Goal: Transaction & Acquisition: Download file/media

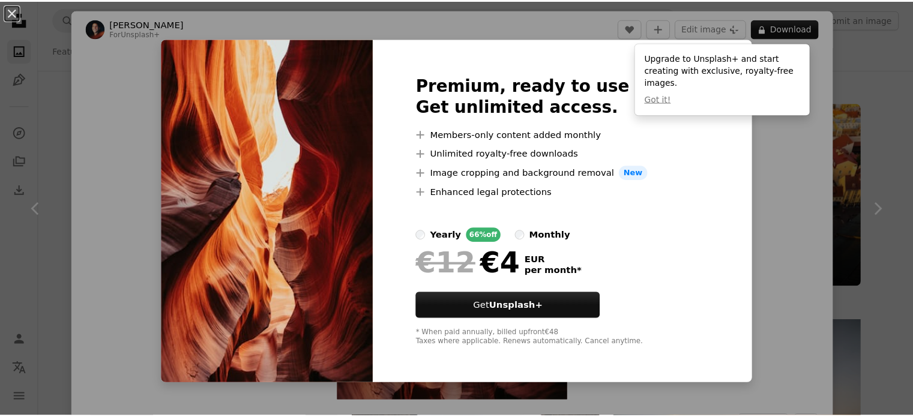
scroll to position [1441, 0]
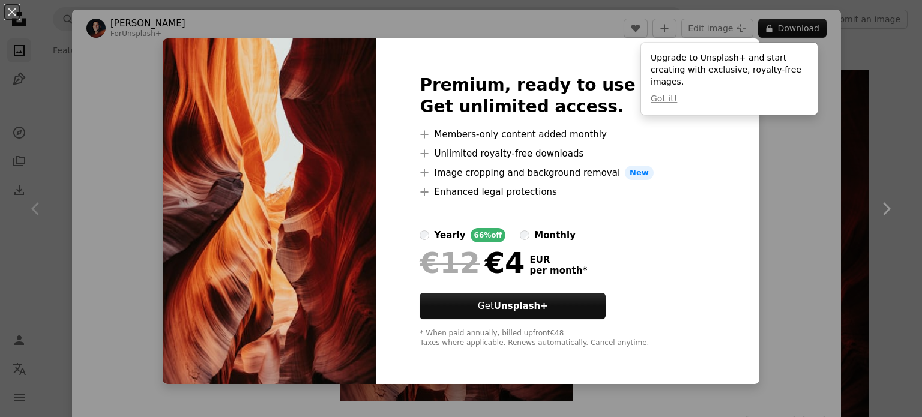
click at [899, 192] on div "An X shape Premium, ready to use images. Get unlimited access. A plus sign Memb…" at bounding box center [461, 208] width 922 height 417
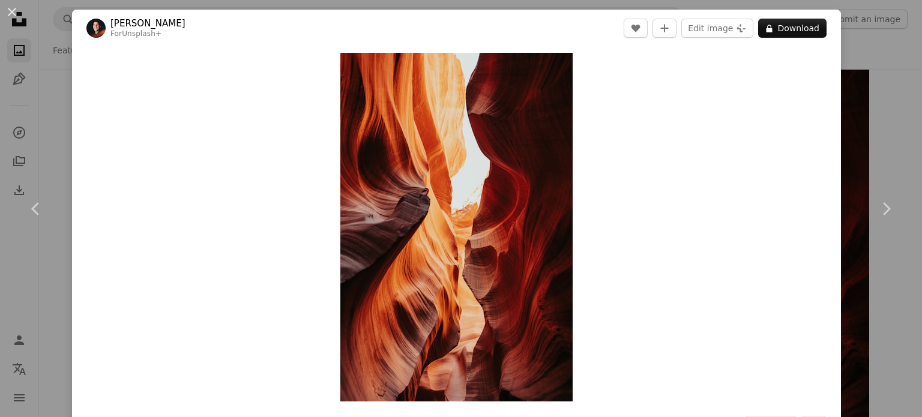
click at [869, 145] on div "An X shape Chevron left Chevron right [PERSON_NAME] For Unsplash+ A heart A plu…" at bounding box center [461, 208] width 922 height 417
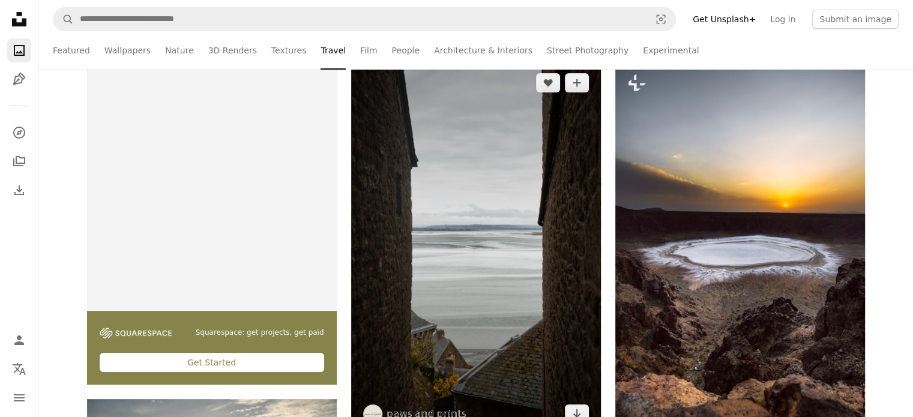
scroll to position [240, 0]
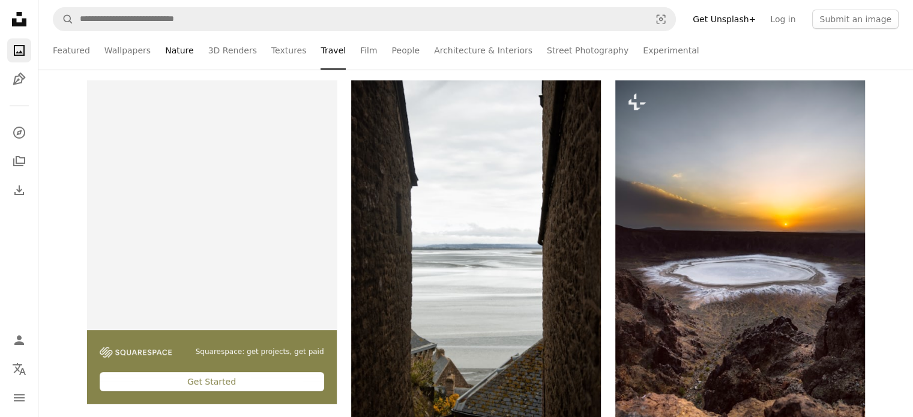
click at [165, 52] on link "Nature" at bounding box center [179, 50] width 28 height 38
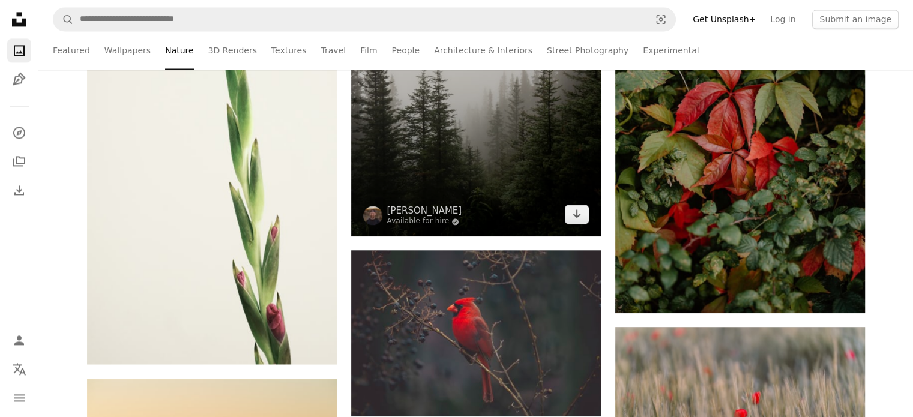
scroll to position [1801, 0]
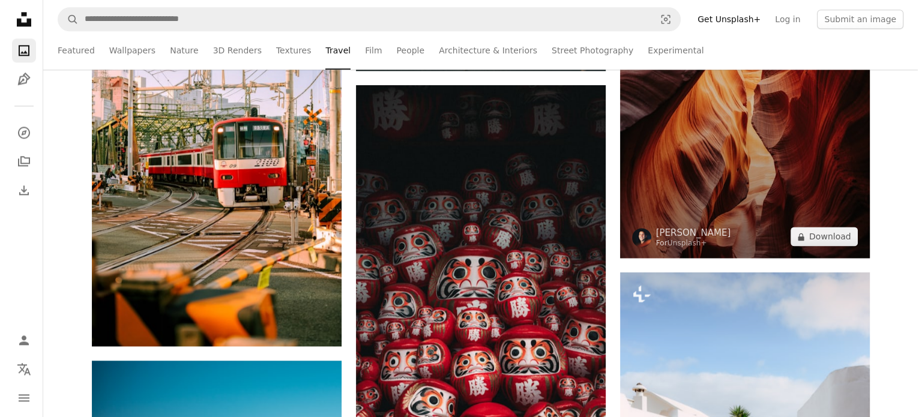
scroll to position [1621, 0]
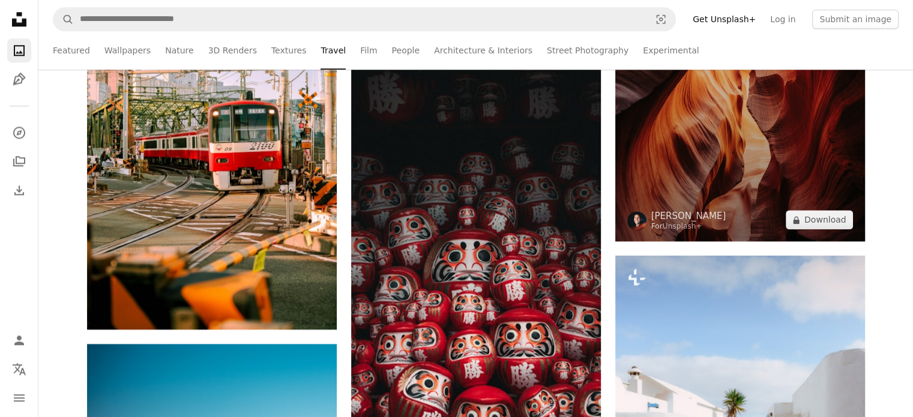
drag, startPoint x: 725, startPoint y: 166, endPoint x: 704, endPoint y: 150, distance: 26.2
click at [704, 150] on img at bounding box center [740, 54] width 250 height 375
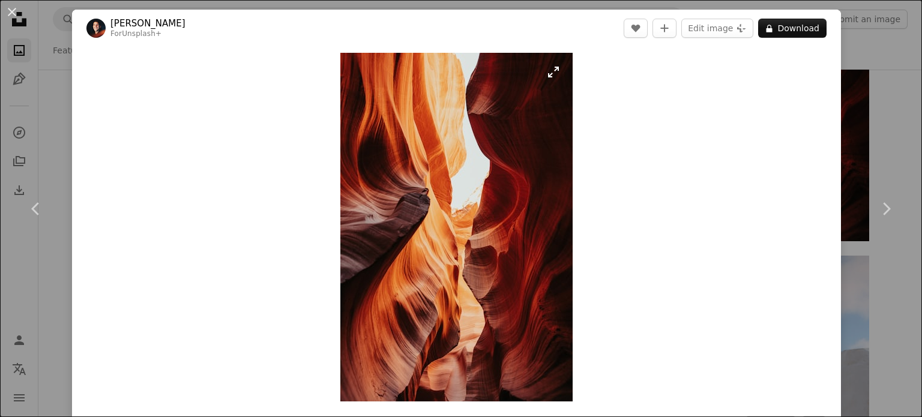
drag, startPoint x: 514, startPoint y: 147, endPoint x: 555, endPoint y: 62, distance: 94.3
click at [555, 62] on img "Zoom in on this image" at bounding box center [456, 227] width 232 height 349
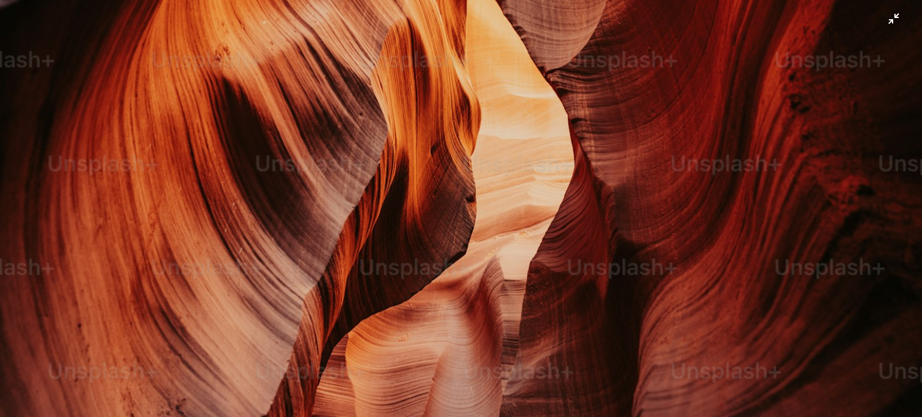
scroll to position [939, 0]
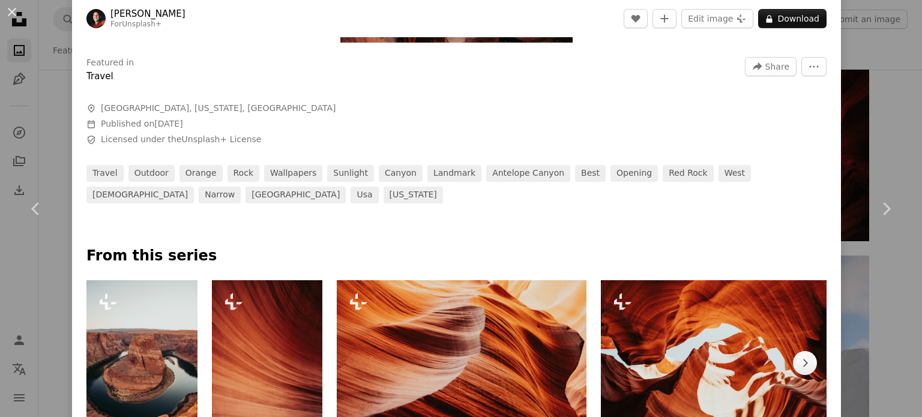
scroll to position [360, 0]
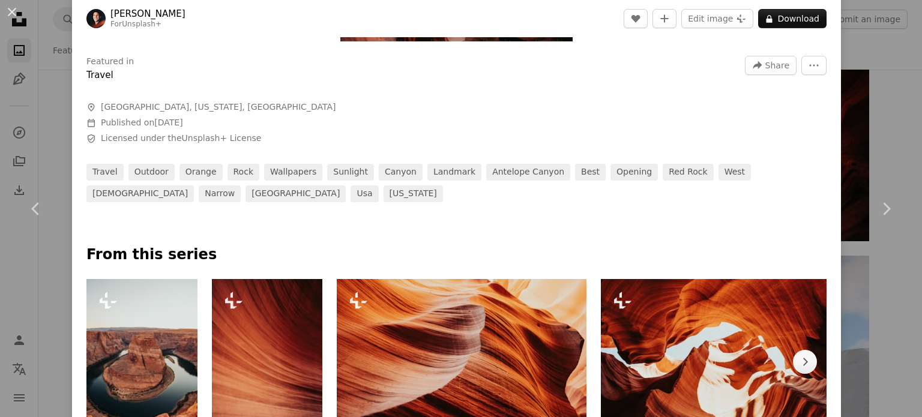
drag, startPoint x: 783, startPoint y: 21, endPoint x: 483, endPoint y: 128, distance: 318.9
click at [483, 128] on div "Featured in Travel A forward-right arrow Share More Actions A map marker [GEOGR…" at bounding box center [456, 124] width 769 height 155
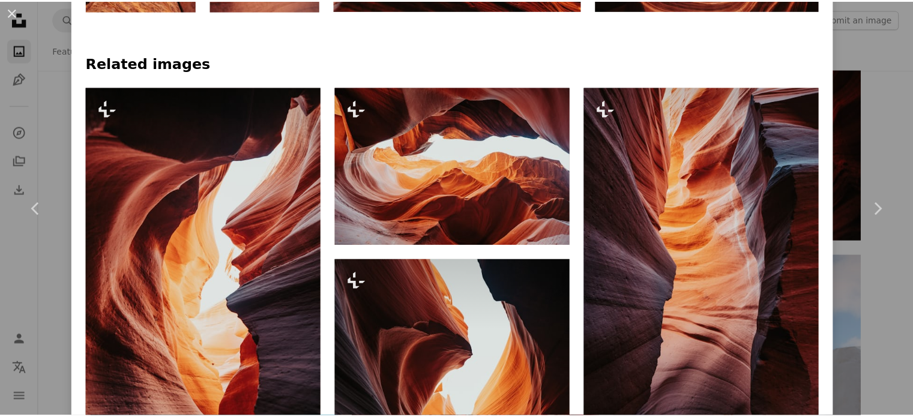
scroll to position [841, 0]
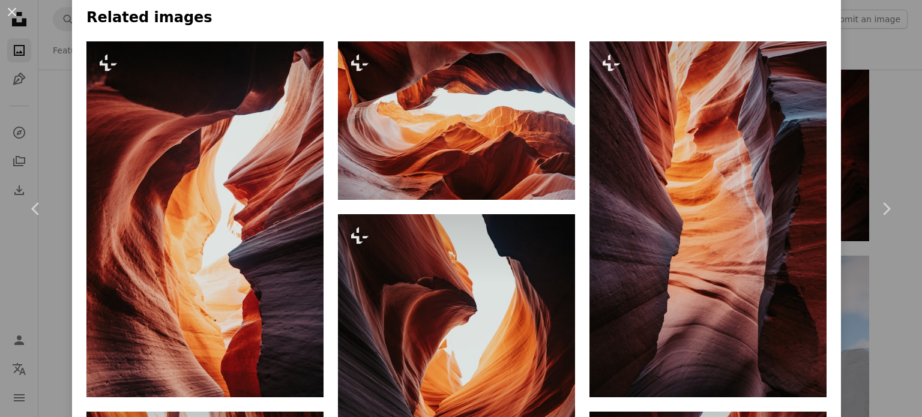
click at [892, 50] on div "An X shape Chevron left Chevron right [PERSON_NAME] For Unsplash+ A heart A plu…" at bounding box center [461, 208] width 922 height 417
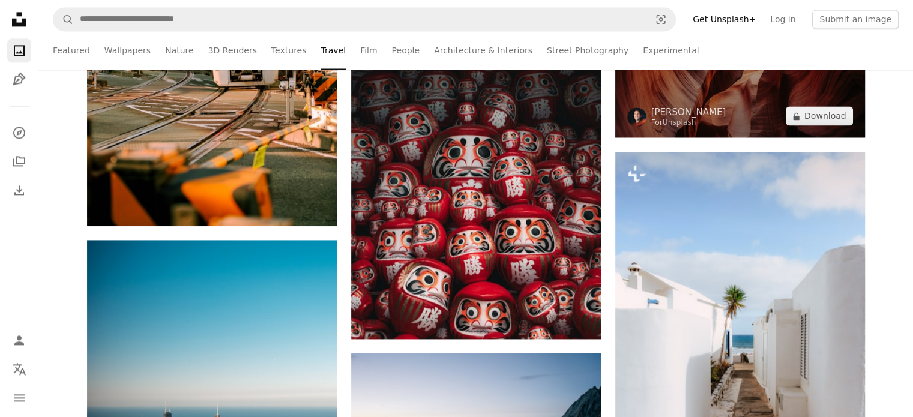
scroll to position [1741, 0]
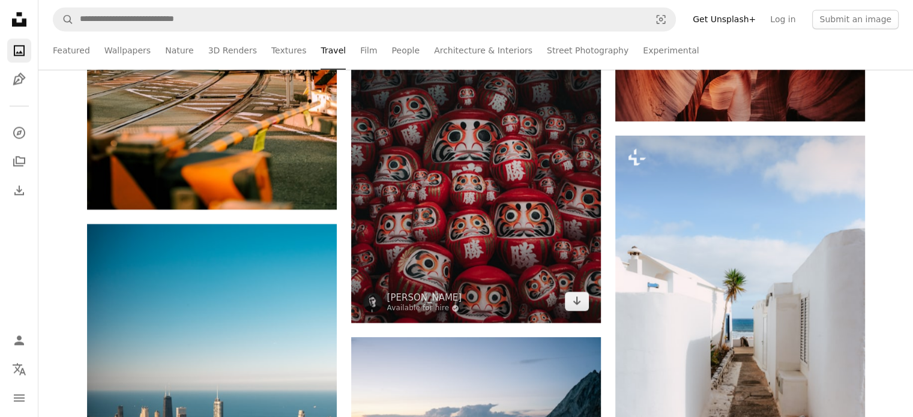
click at [423, 231] on img at bounding box center [476, 135] width 250 height 375
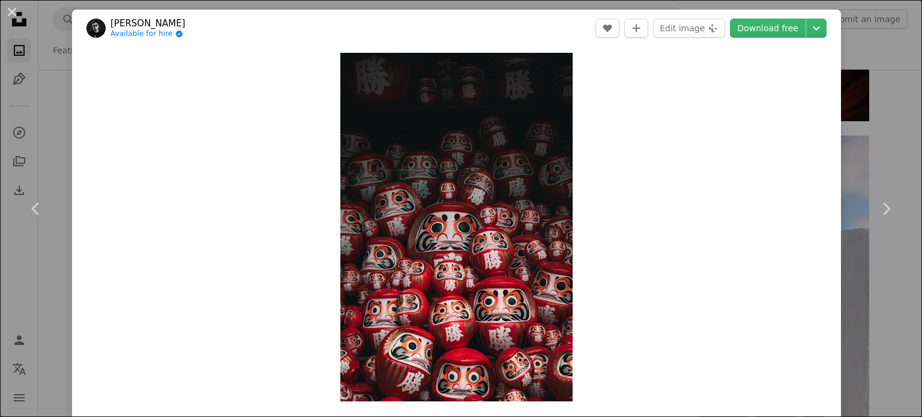
click at [867, 79] on div "An X shape Chevron left Chevron right sun hung Available for hire A checkmark i…" at bounding box center [461, 208] width 922 height 417
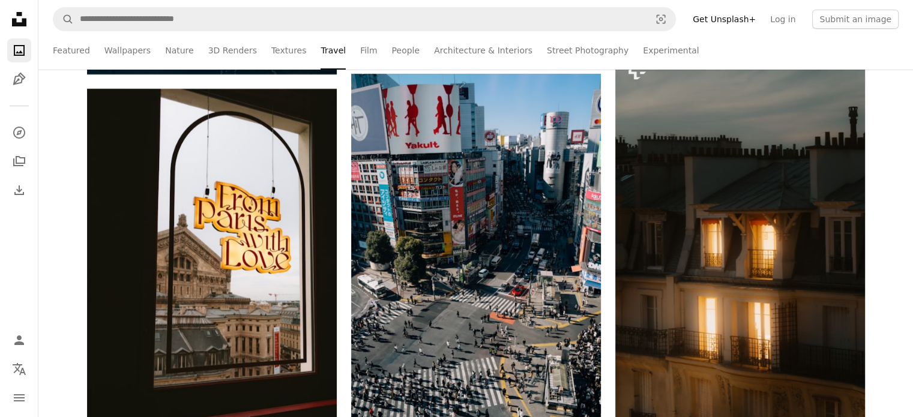
scroll to position [4563, 0]
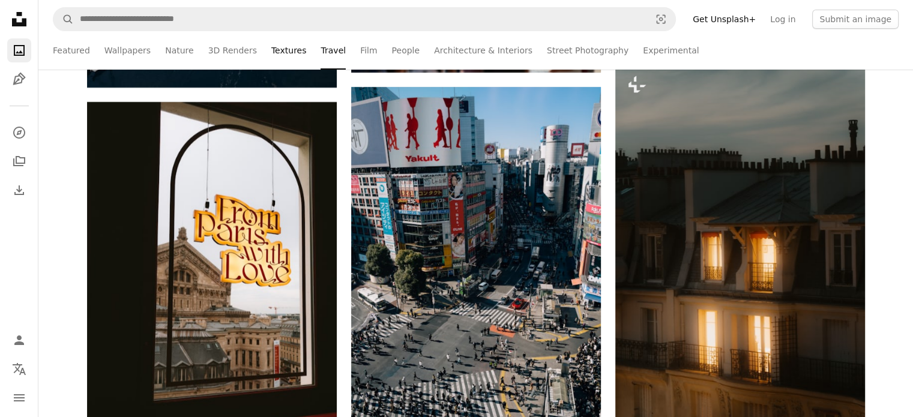
click at [283, 52] on link "Textures" at bounding box center [288, 50] width 35 height 38
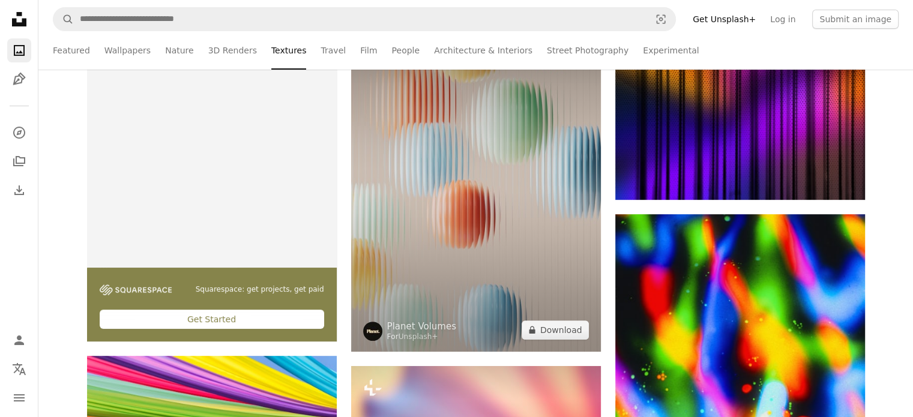
scroll to position [300, 0]
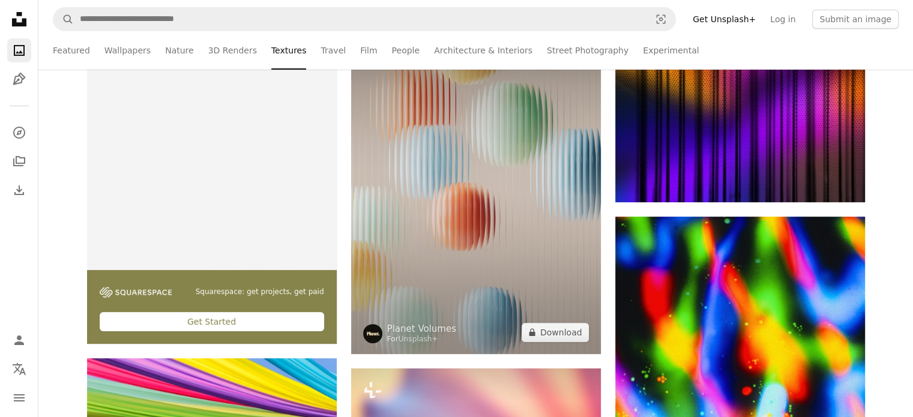
click at [515, 160] on img at bounding box center [476, 187] width 250 height 334
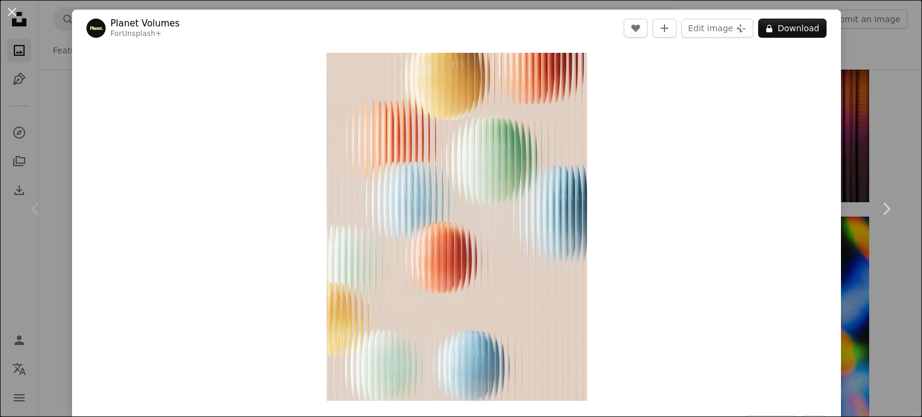
click at [878, 130] on div "An X shape Chevron left Chevron right Planet Volumes For Unsplash+ A heart A pl…" at bounding box center [461, 208] width 922 height 417
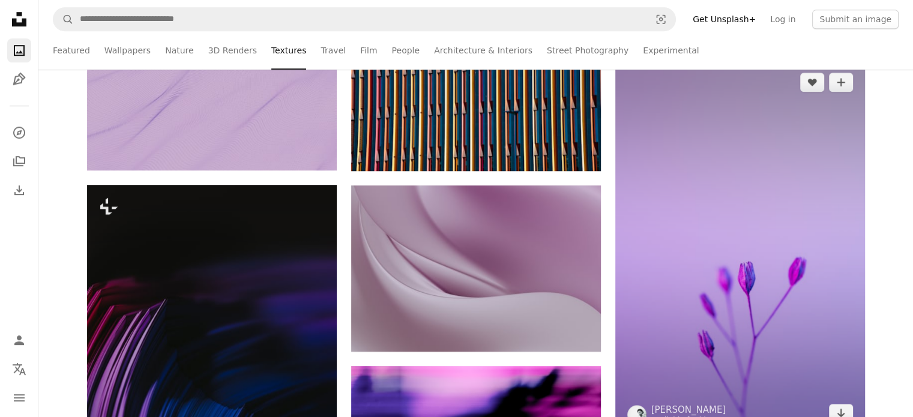
scroll to position [901, 0]
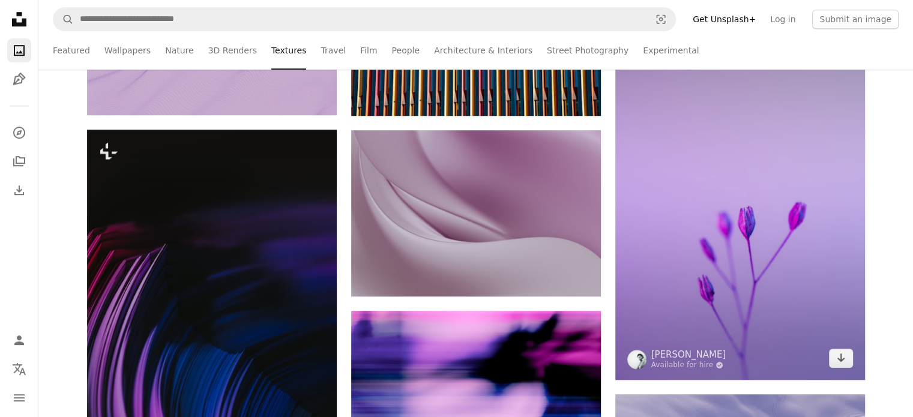
click at [712, 226] on img at bounding box center [740, 192] width 250 height 375
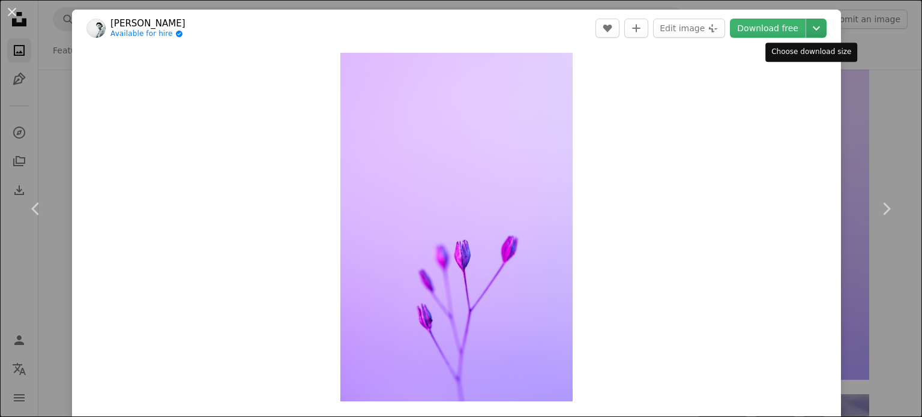
click at [807, 28] on icon "Chevron down" at bounding box center [816, 28] width 19 height 14
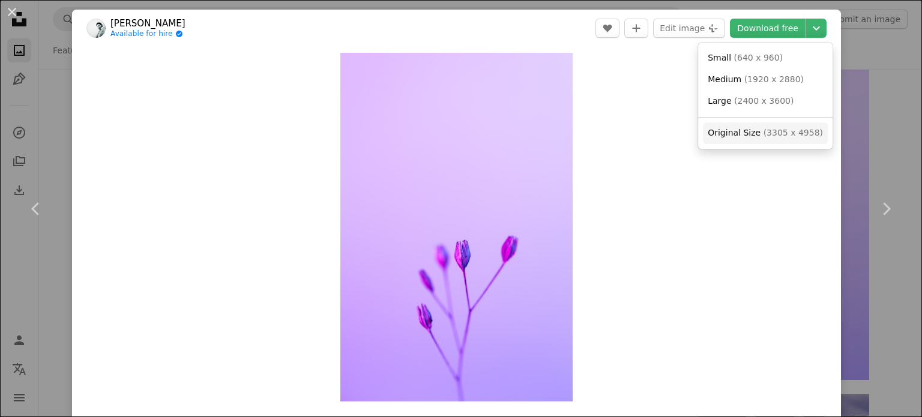
click at [793, 136] on span "( 3305 x 4958 )" at bounding box center [793, 133] width 59 height 10
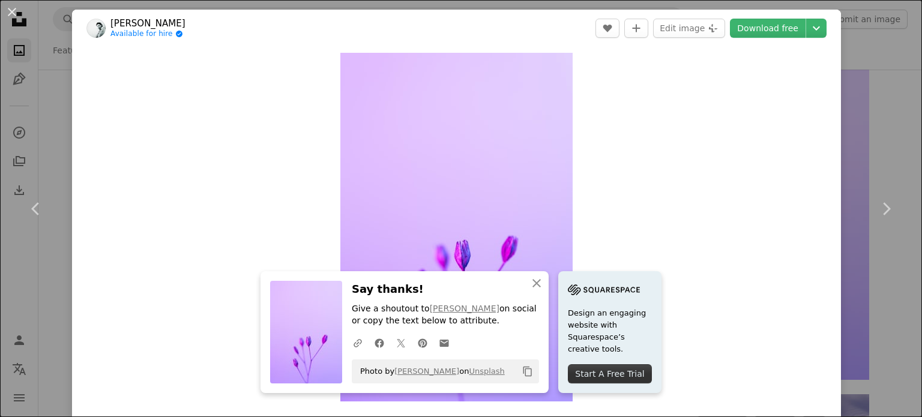
click at [853, 92] on div "An X shape Chevron left Chevron right [PERSON_NAME] Available for hire A checkm…" at bounding box center [461, 208] width 922 height 417
